Goal: Use online tool/utility: Utilize a website feature to perform a specific function

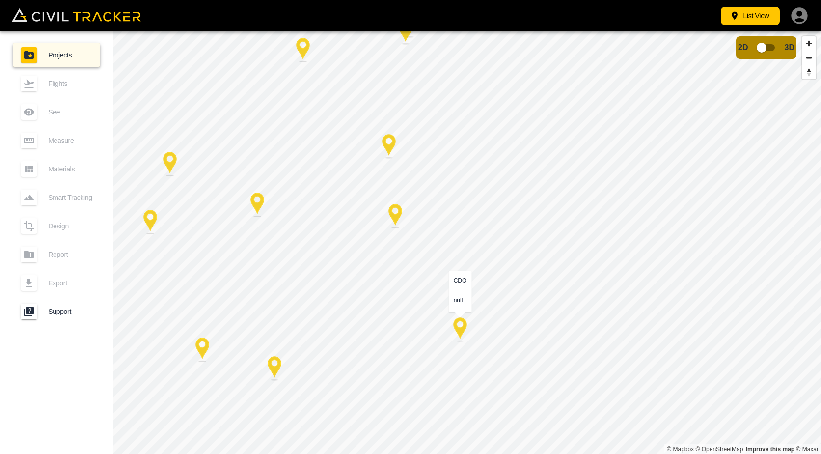
click at [462, 324] on div at bounding box center [460, 329] width 25 height 25
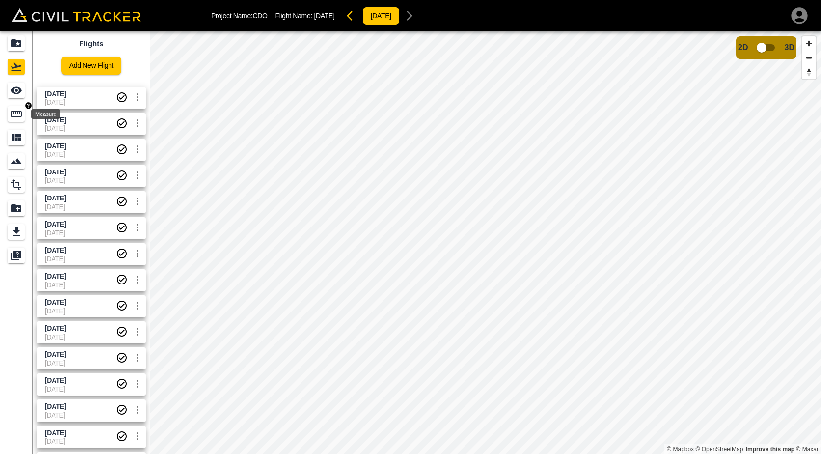
click at [24, 116] on div "Measure" at bounding box center [16, 114] width 17 height 16
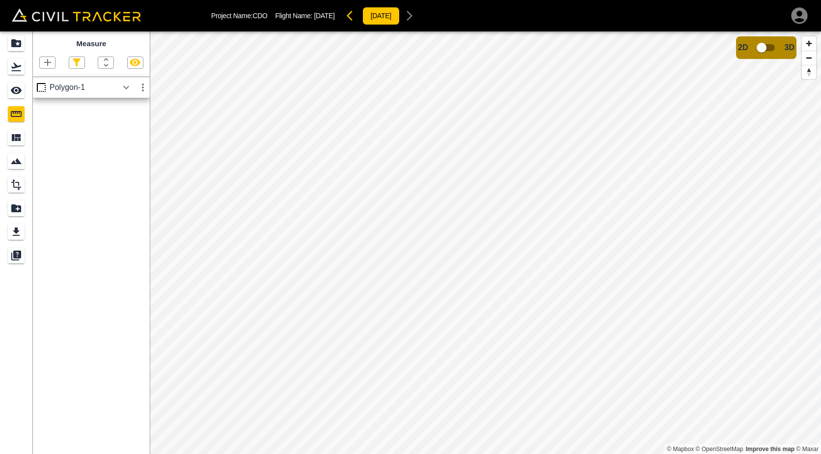
click at [91, 87] on div "Polygon-1" at bounding box center [84, 87] width 68 height 9
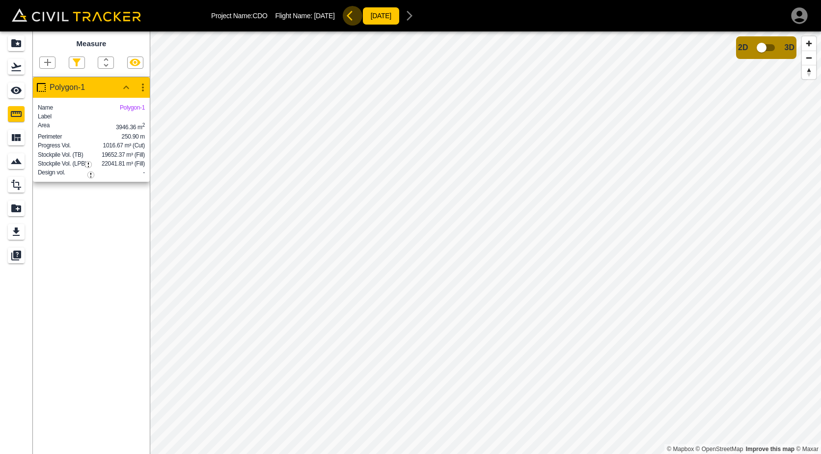
click at [355, 18] on button "button" at bounding box center [353, 16] width 20 height 20
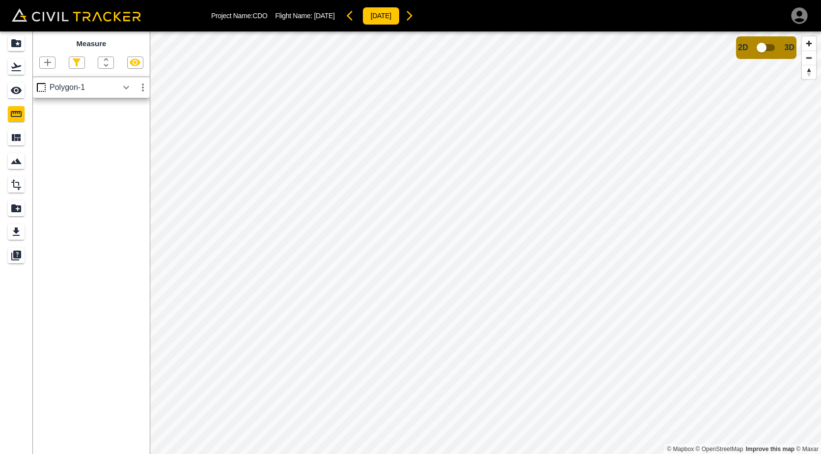
click at [353, 7] on button "button" at bounding box center [353, 16] width 20 height 20
click at [420, 14] on button "button" at bounding box center [418, 16] width 20 height 20
click at [419, 14] on button "button" at bounding box center [410, 16] width 20 height 20
